Goal: Task Accomplishment & Management: Manage account settings

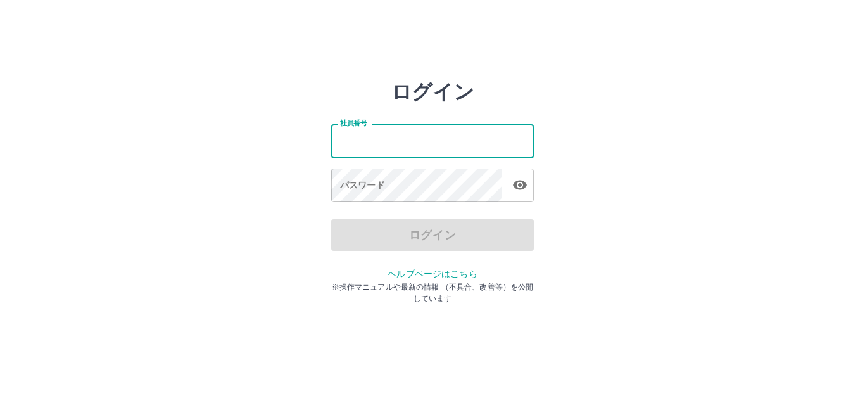
click at [416, 142] on input "社員番号" at bounding box center [432, 141] width 203 height 34
type input "*******"
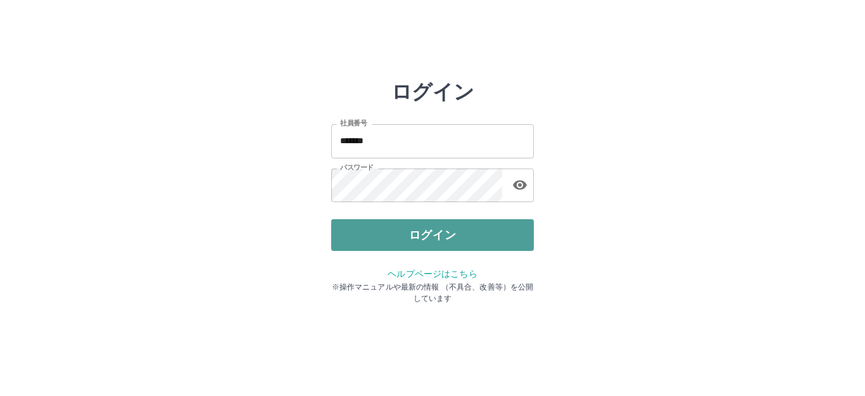
click at [409, 226] on button "ログイン" at bounding box center [432, 235] width 203 height 32
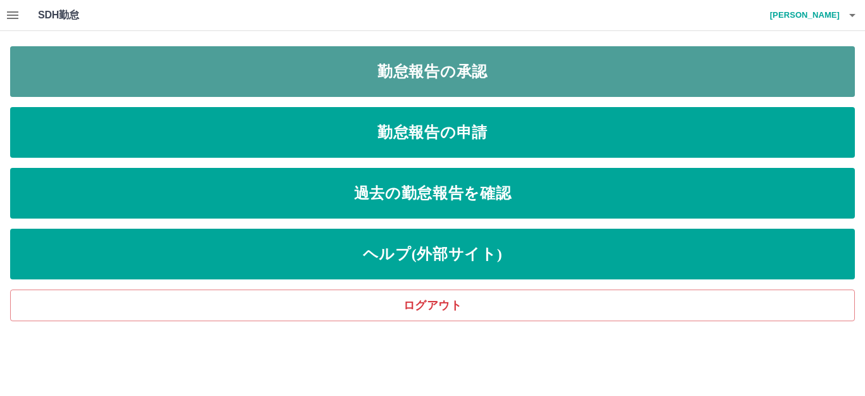
click at [377, 80] on link "勤怠報告の承認" at bounding box center [432, 71] width 844 height 51
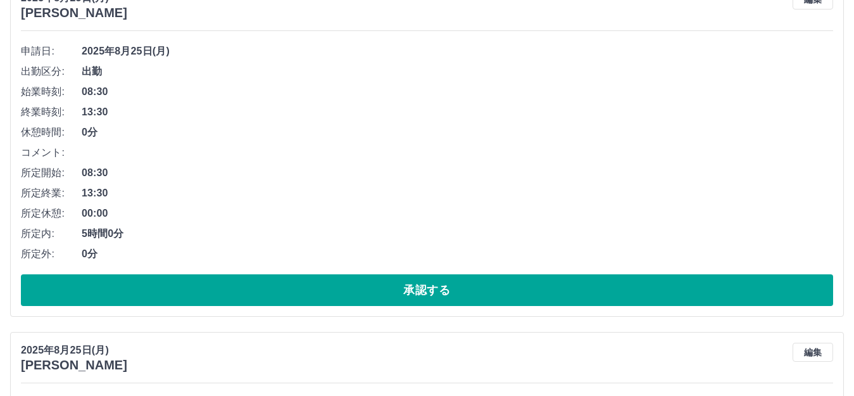
scroll to position [230, 0]
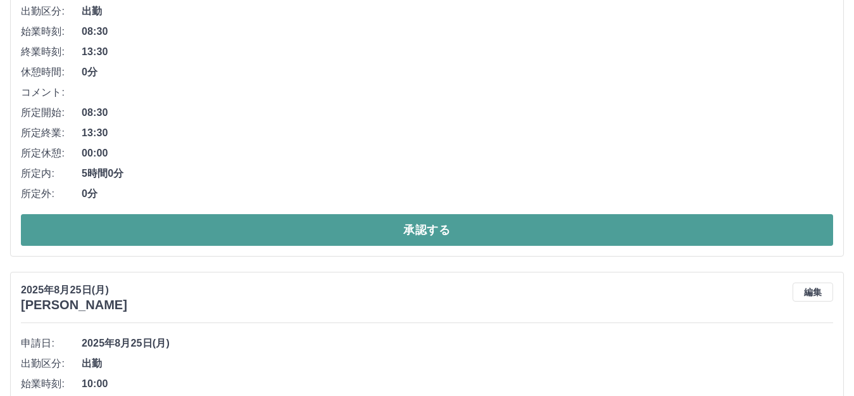
click at [754, 234] on button "承認する" at bounding box center [427, 230] width 812 height 32
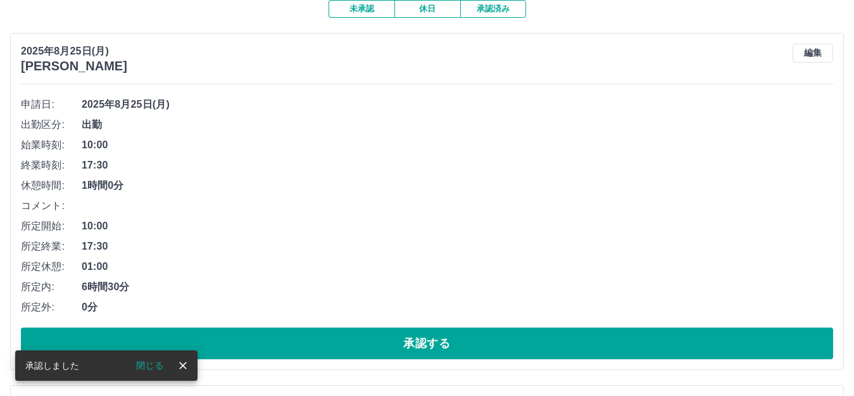
scroll to position [213, 0]
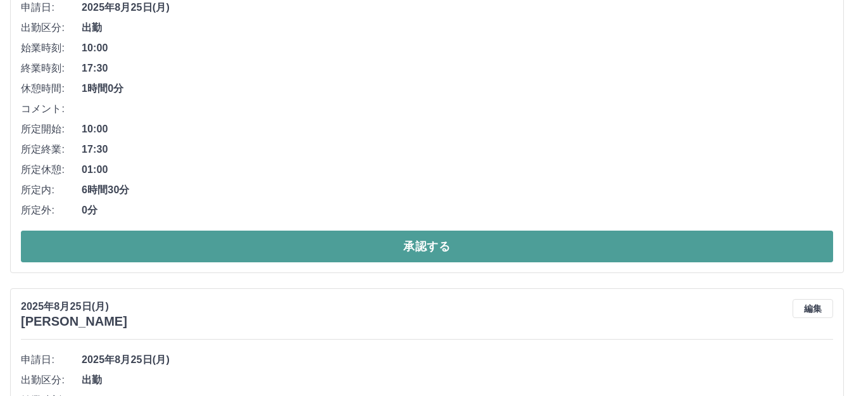
click at [730, 253] on button "承認する" at bounding box center [427, 246] width 812 height 32
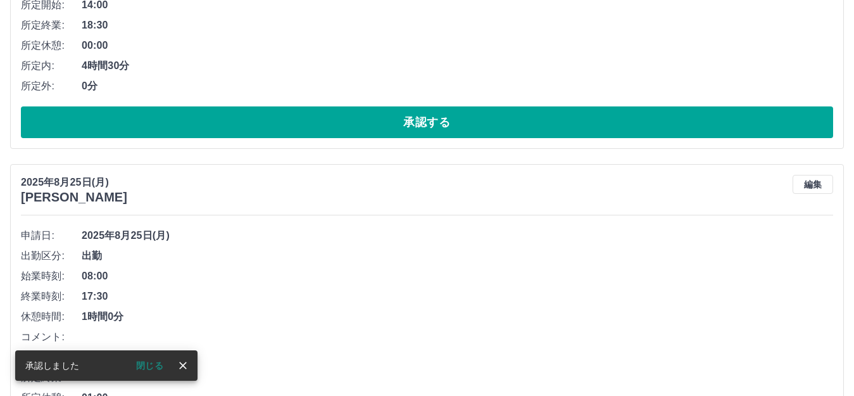
scroll to position [346, 0]
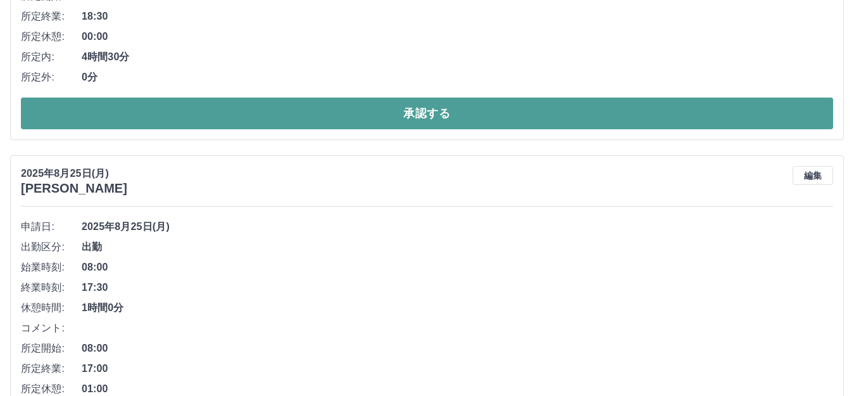
click at [753, 122] on button "承認する" at bounding box center [427, 113] width 812 height 32
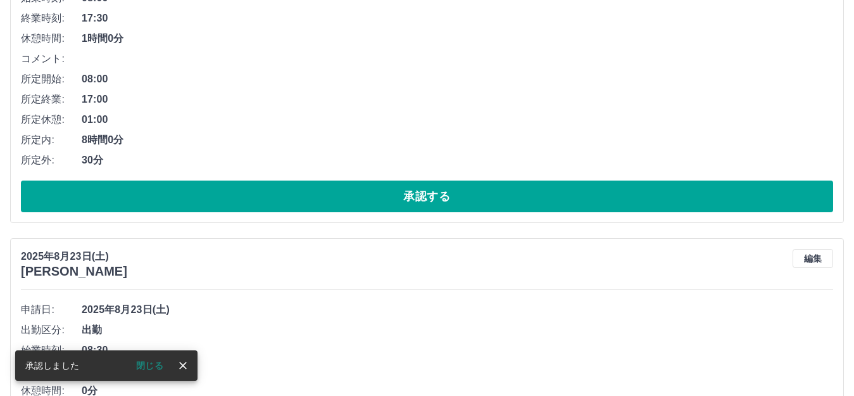
scroll to position [291, 0]
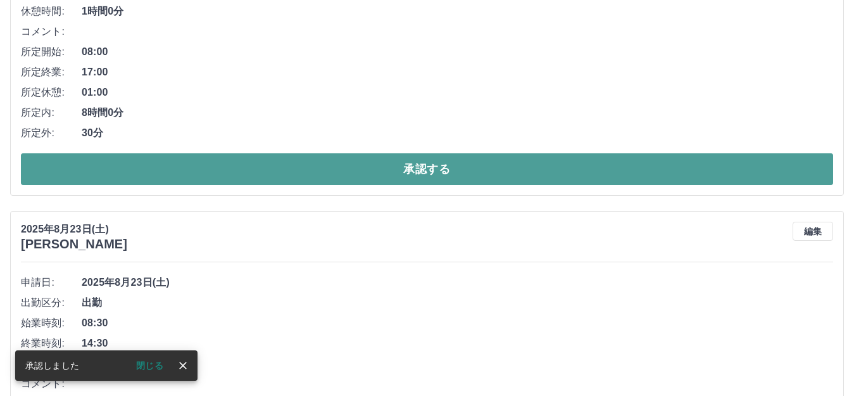
click at [736, 174] on button "承認する" at bounding box center [427, 169] width 812 height 32
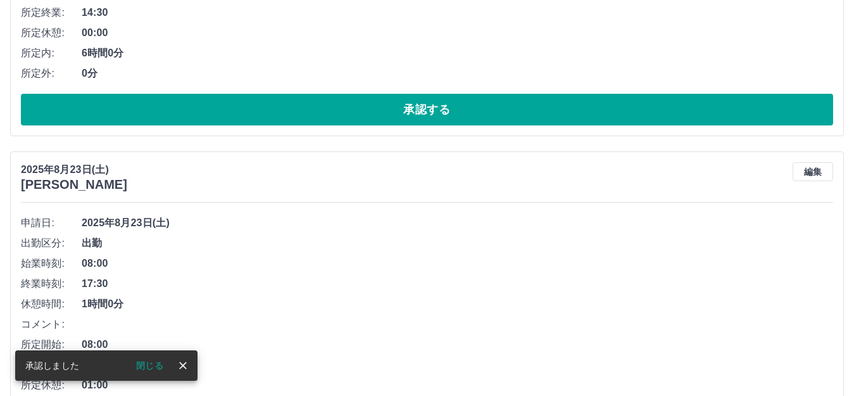
scroll to position [368, 0]
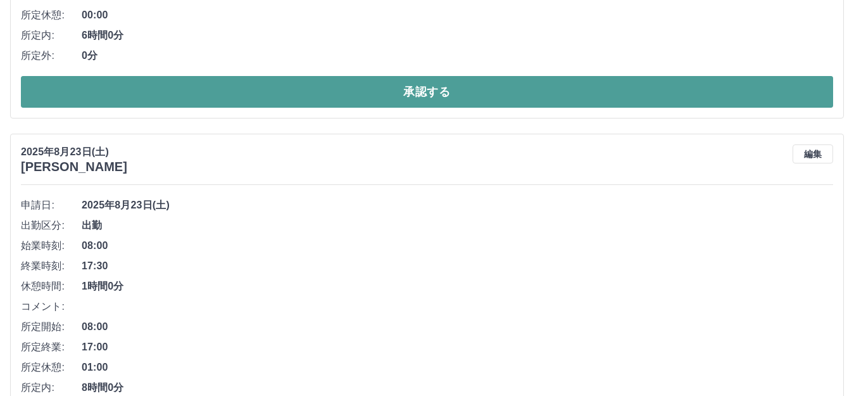
click at [800, 91] on button "承認する" at bounding box center [427, 92] width 812 height 32
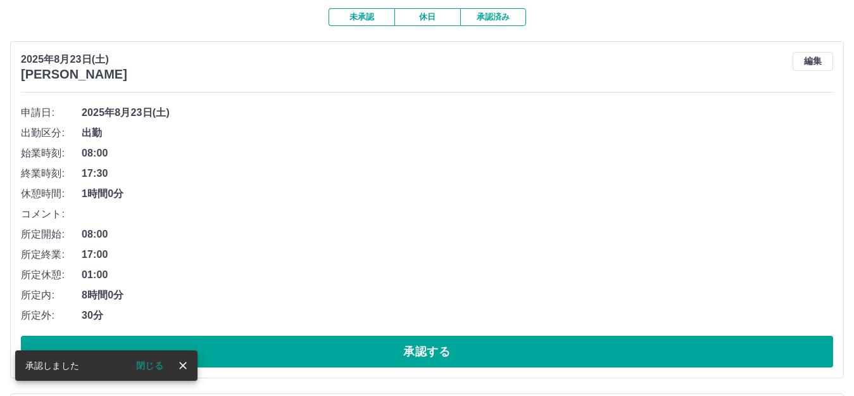
scroll to position [294, 0]
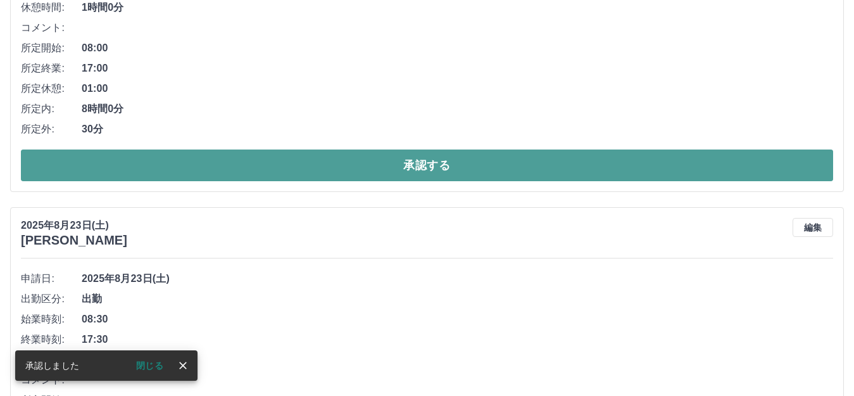
click at [726, 163] on button "承認する" at bounding box center [427, 165] width 812 height 32
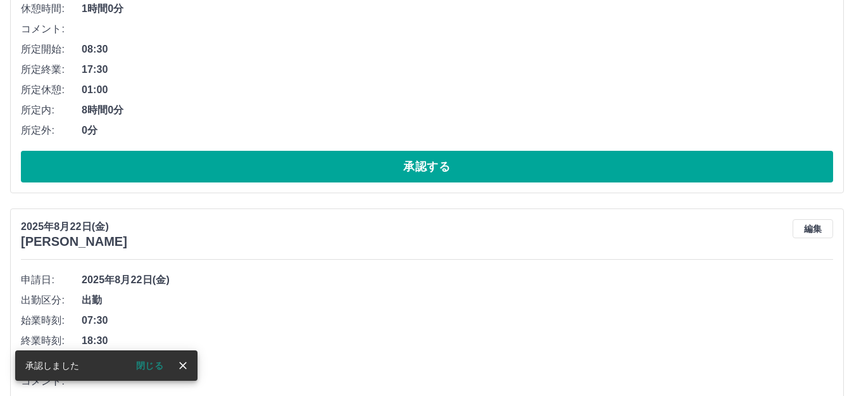
scroll to position [325, 0]
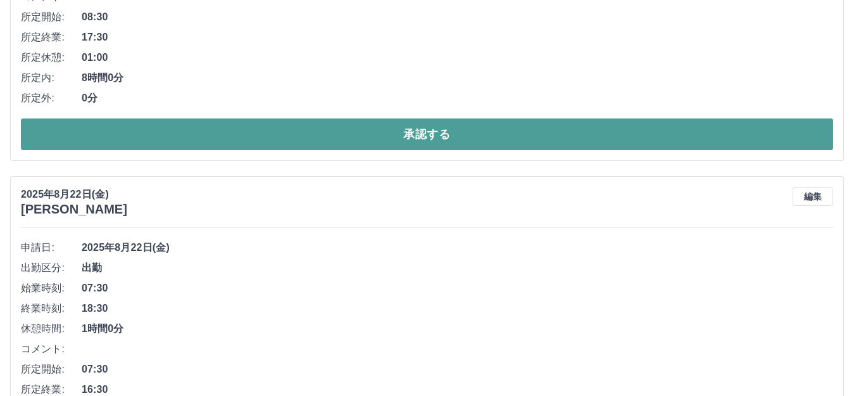
click at [701, 129] on button "承認する" at bounding box center [427, 134] width 812 height 32
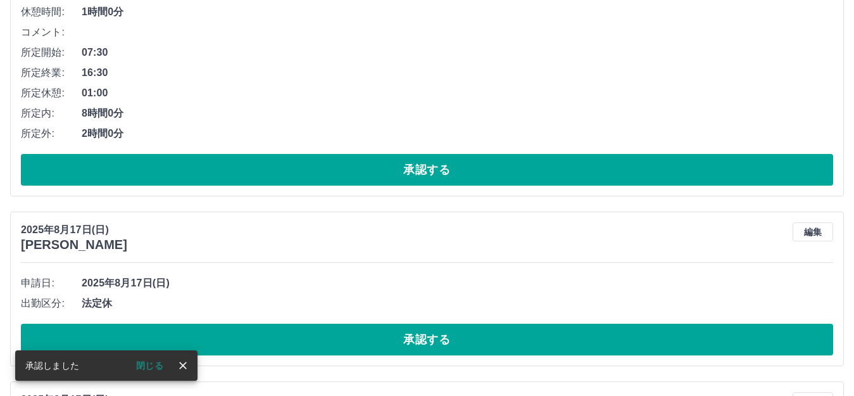
scroll to position [298, 0]
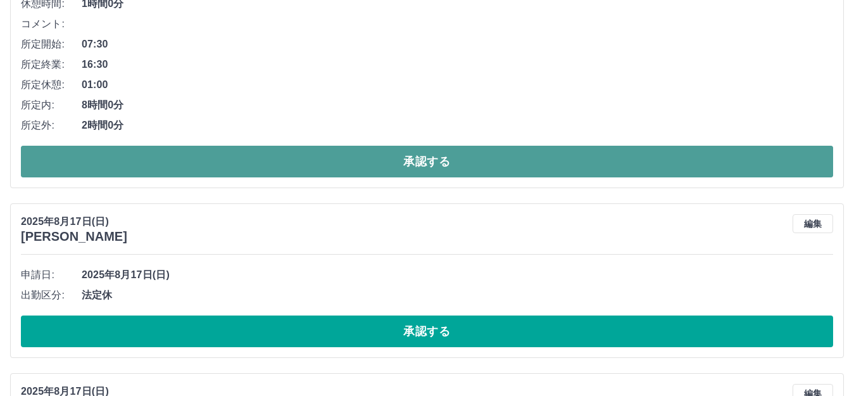
click at [694, 171] on button "承認する" at bounding box center [427, 162] width 812 height 32
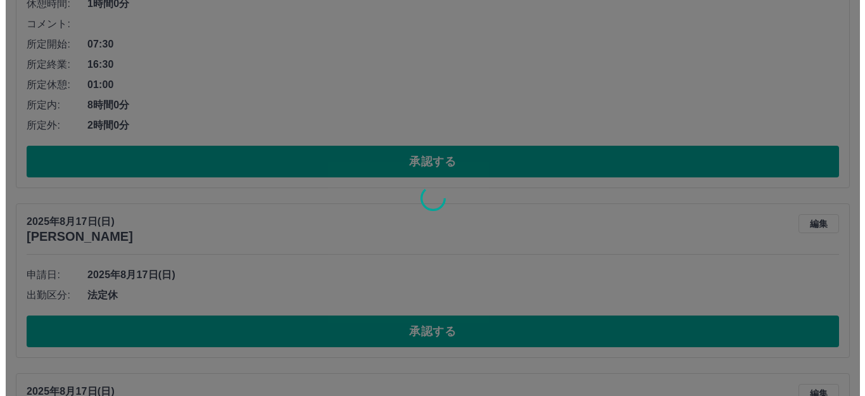
scroll to position [0, 0]
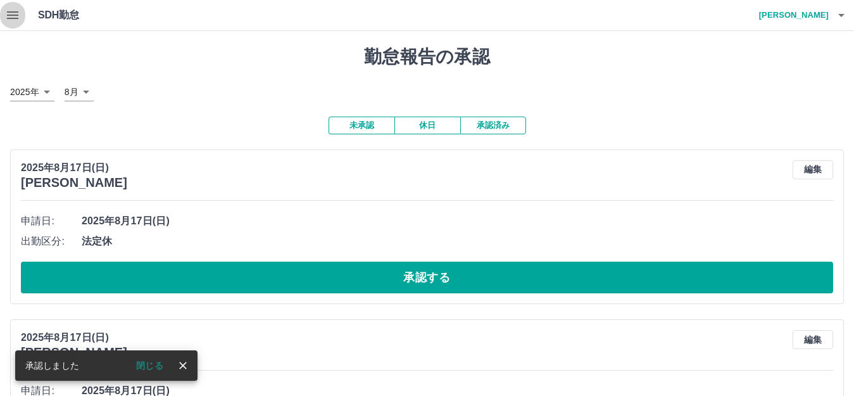
click at [9, 11] on icon "button" at bounding box center [12, 15] width 11 height 8
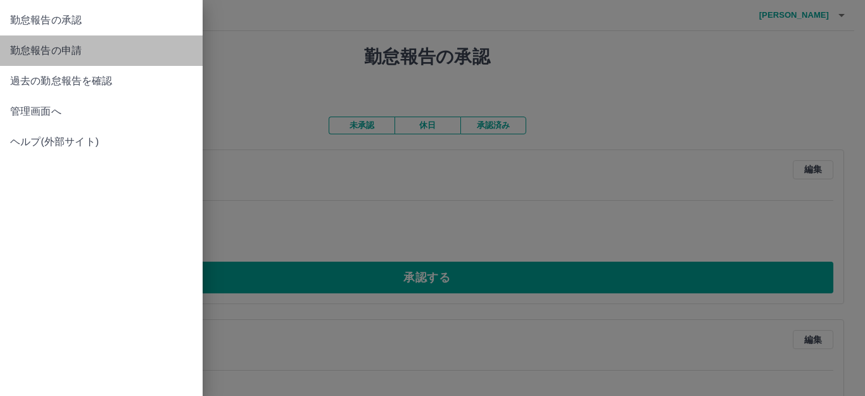
click at [91, 52] on span "勤怠報告の申請" at bounding box center [101, 50] width 182 height 15
